Goal: Information Seeking & Learning: Check status

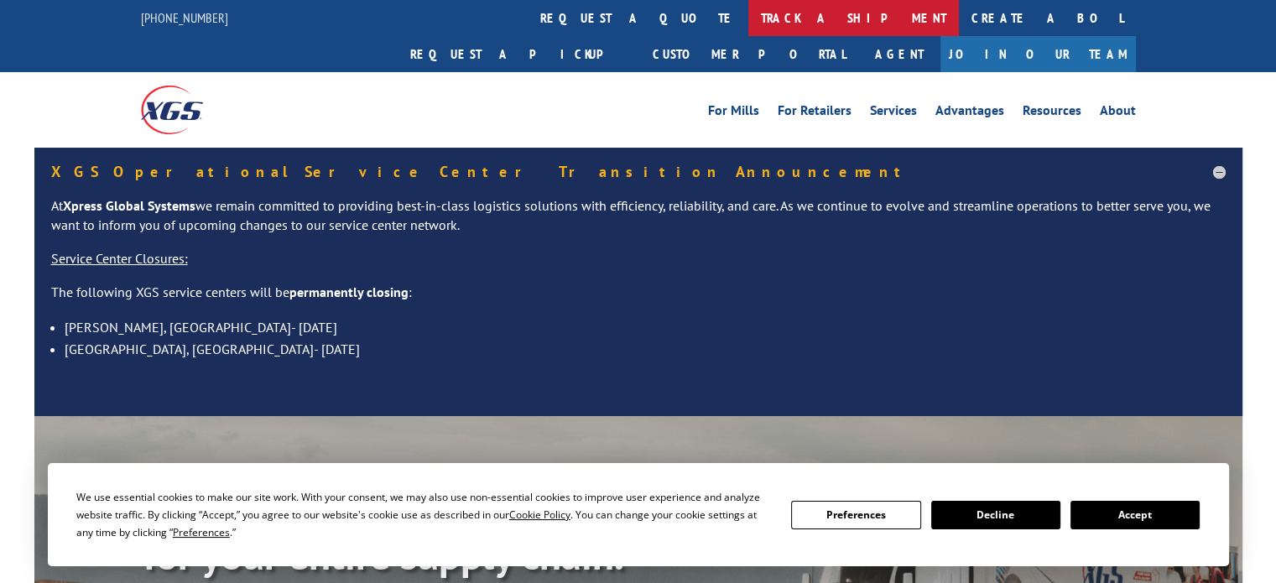
click at [748, 29] on link "track a shipment" at bounding box center [853, 18] width 211 height 36
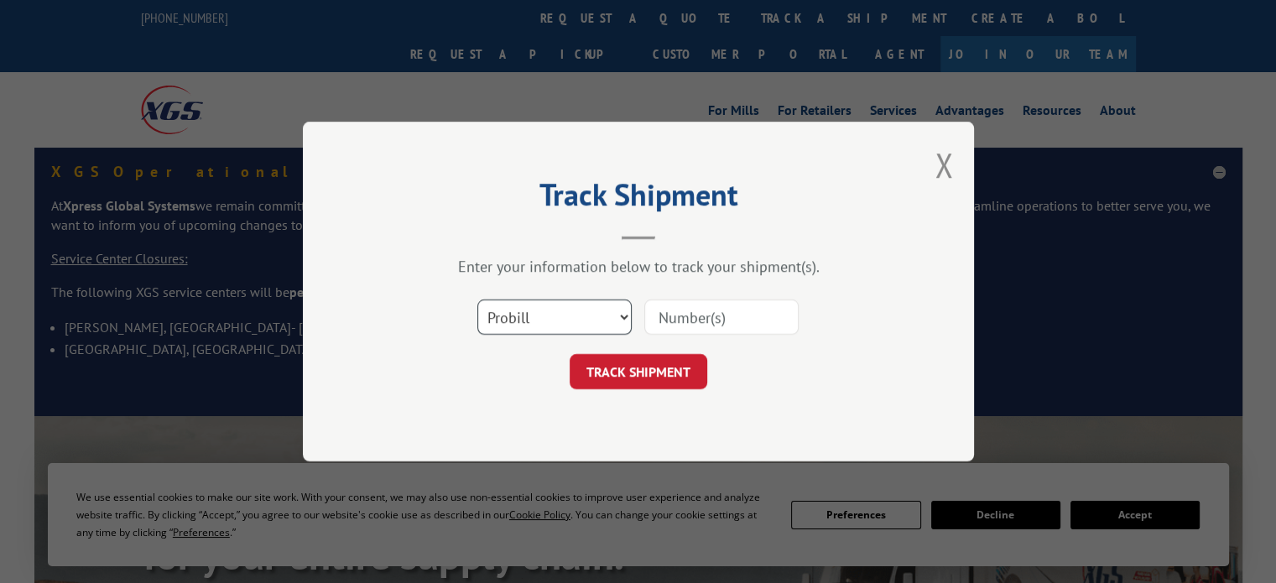
click at [563, 325] on select "Select category... Probill BOL PO" at bounding box center [554, 316] width 154 height 35
select select "bol"
click at [477, 299] on select "Select category... Probill BOL PO" at bounding box center [554, 316] width 154 height 35
click at [691, 318] on input at bounding box center [721, 316] width 154 height 35
paste input "814675"
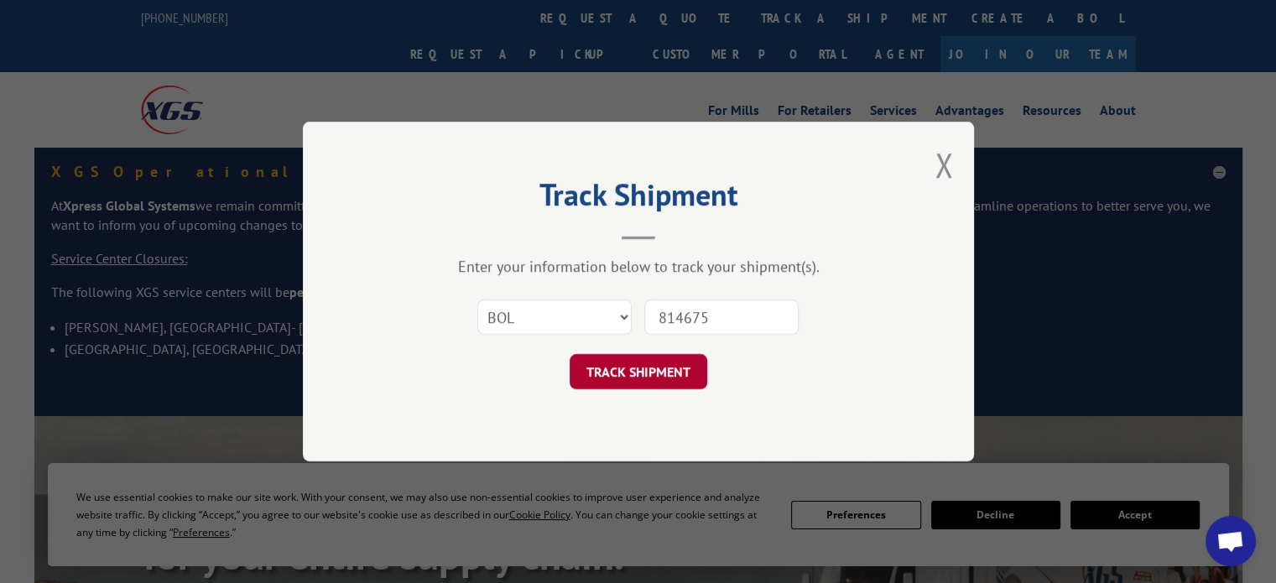
type input "814675"
click at [627, 382] on button "TRACK SHIPMENT" at bounding box center [639, 371] width 138 height 35
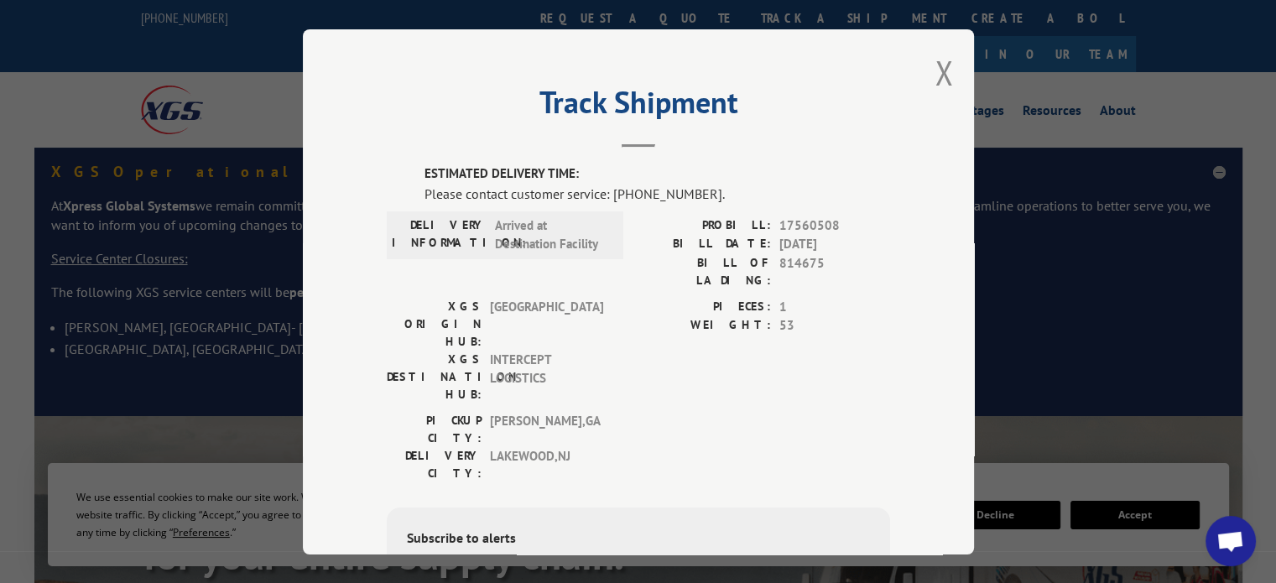
click at [1221, 528] on span "Open chat" at bounding box center [1231, 541] width 50 height 50
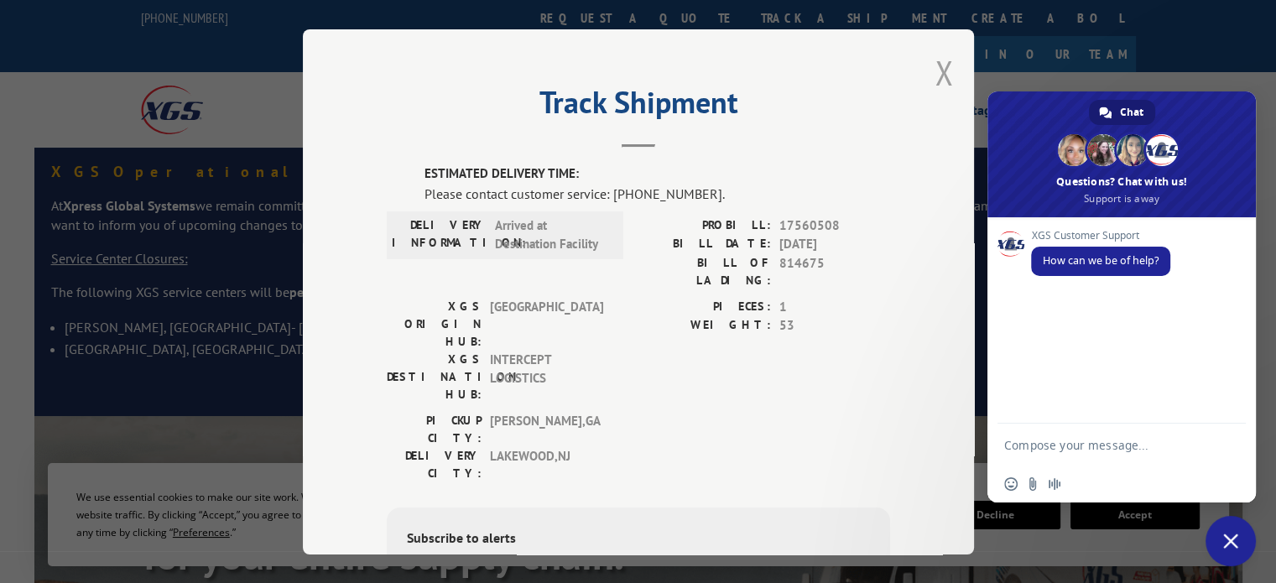
click at [935, 72] on button "Close modal" at bounding box center [944, 72] width 18 height 44
